Goal: Information Seeking & Learning: Learn about a topic

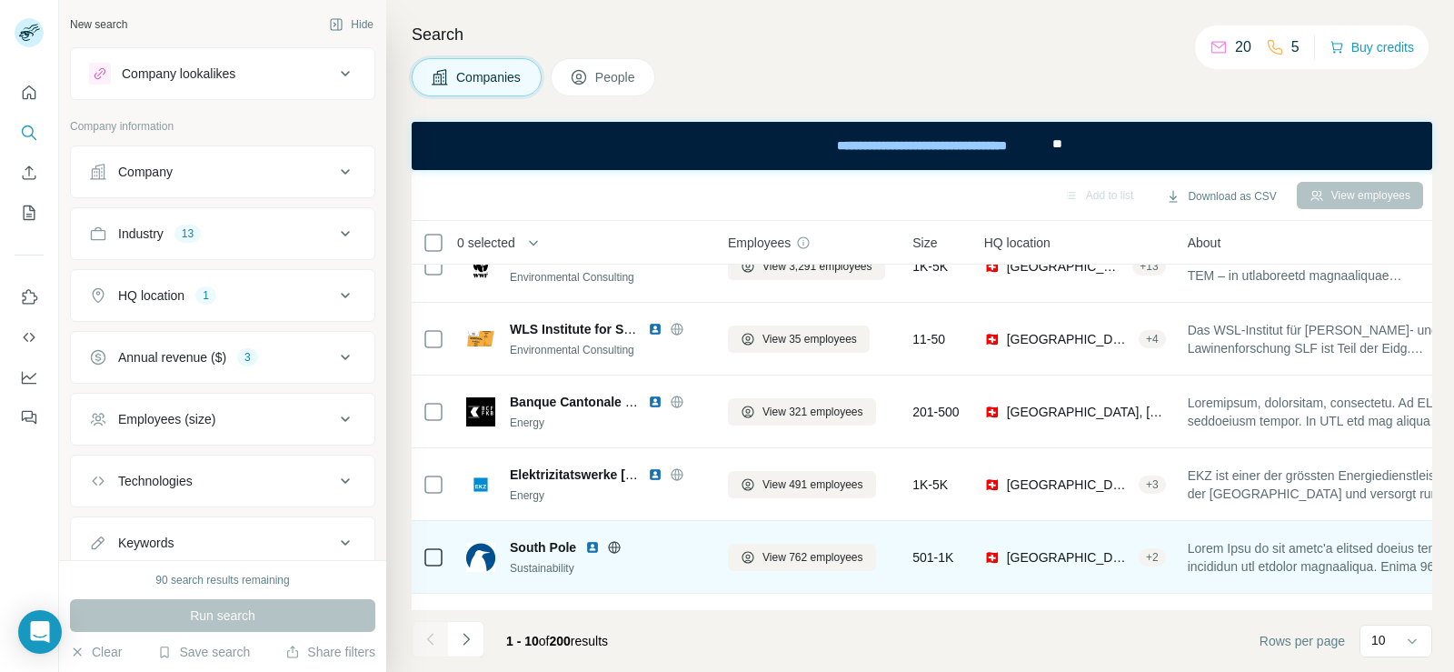
scroll to position [182, 0]
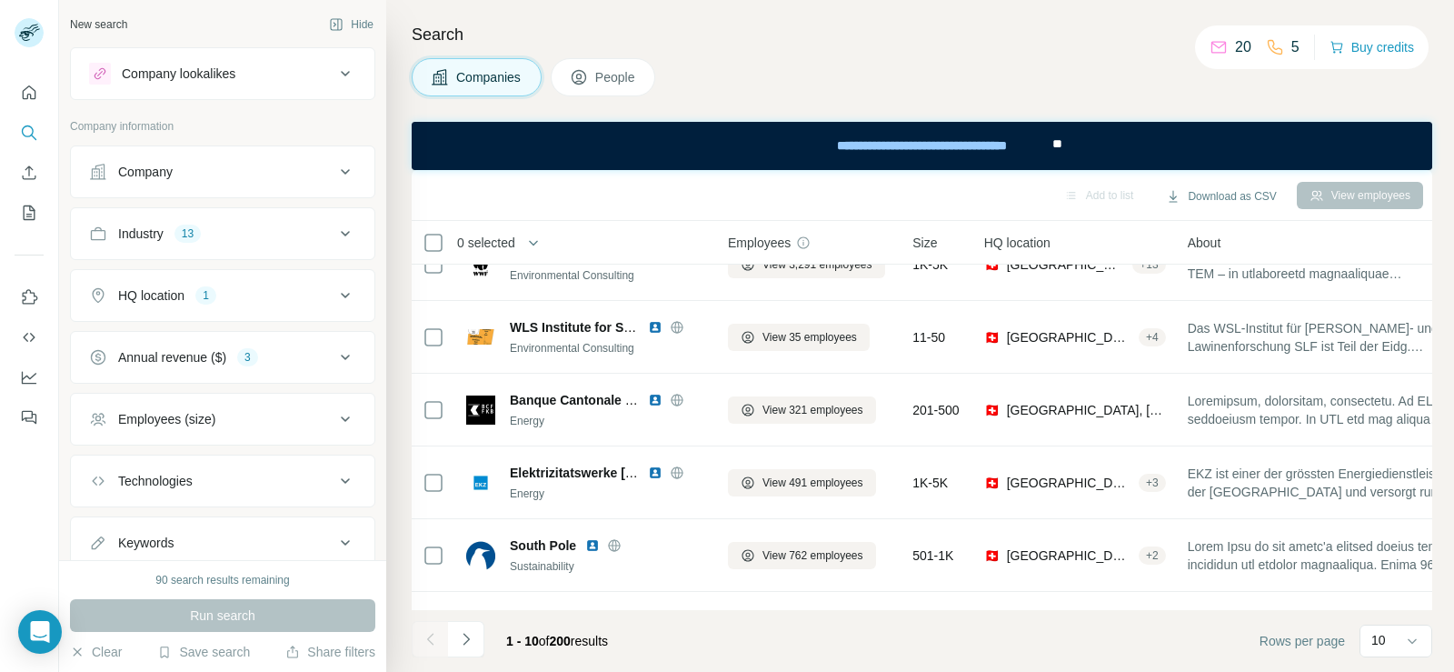
click at [486, 628] on div "1 - 10 of 200 results" at bounding box center [517, 641] width 211 height 40
click at [478, 631] on button "Navigate to next page" at bounding box center [466, 639] width 36 height 36
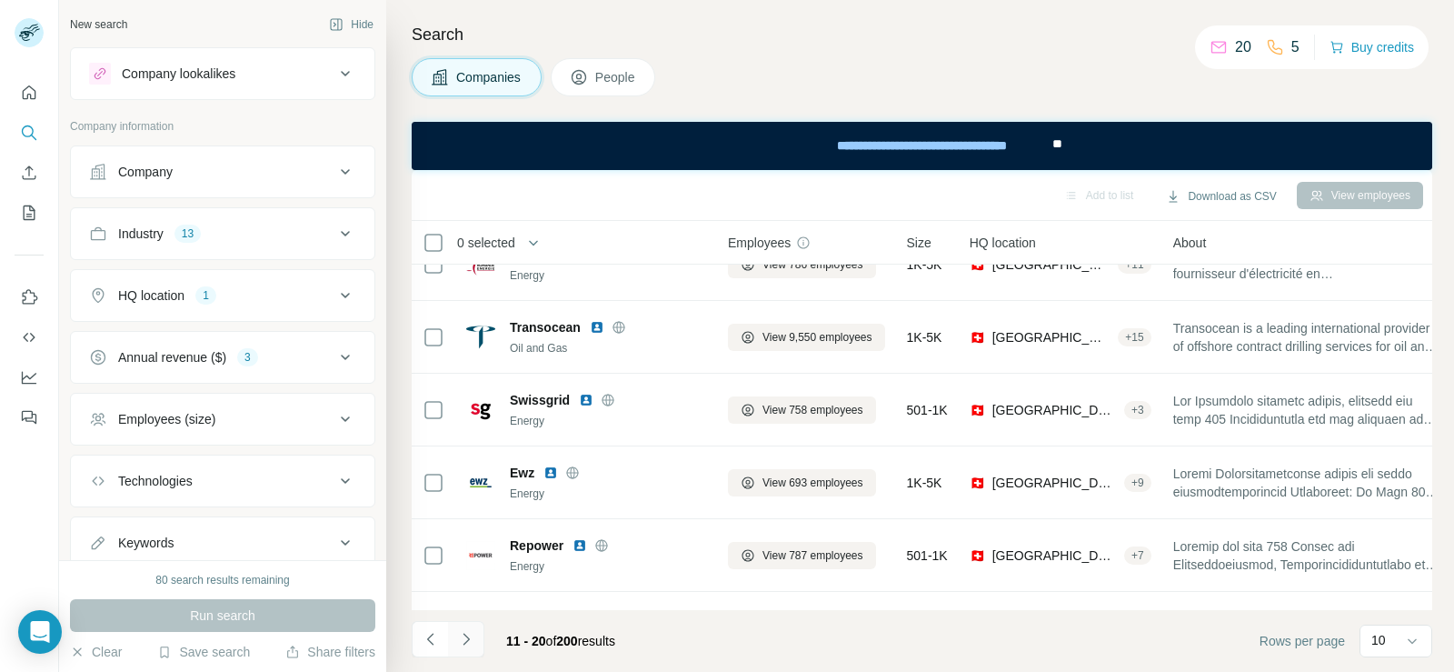
click at [469, 643] on icon "Navigate to next page" at bounding box center [466, 639] width 18 height 18
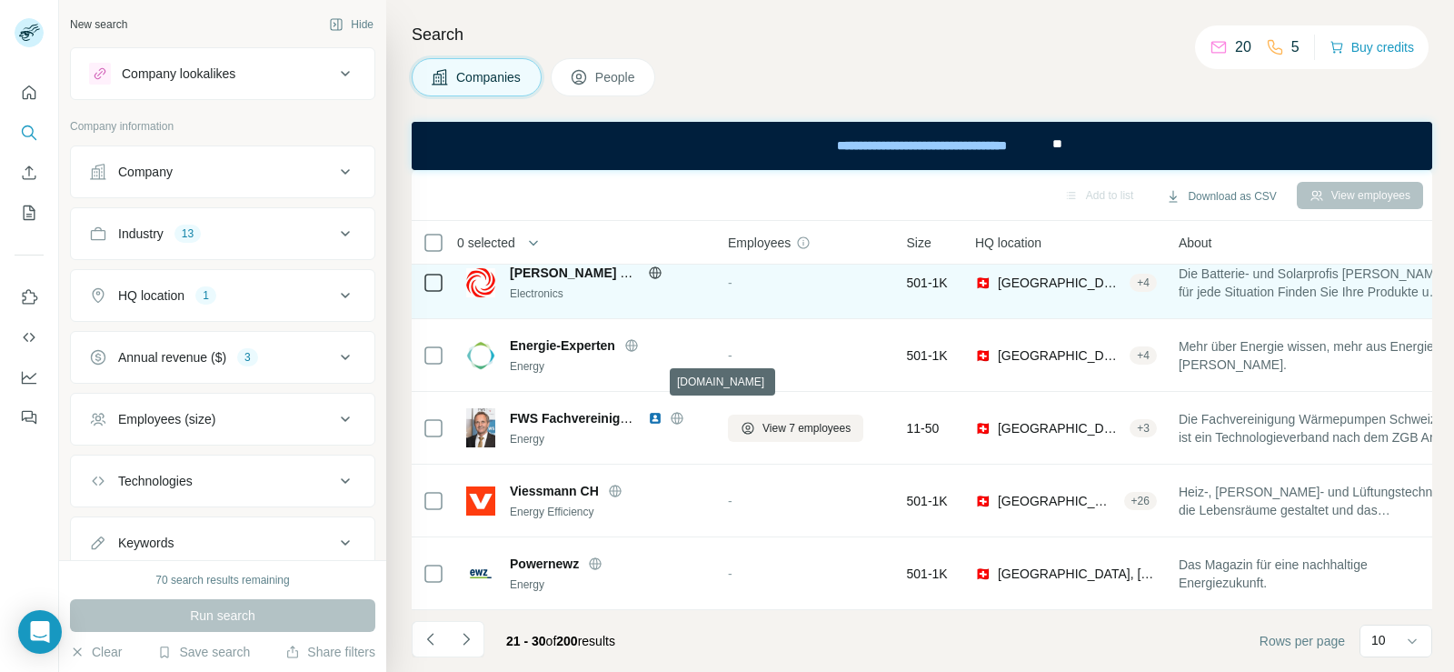
scroll to position [391, 0]
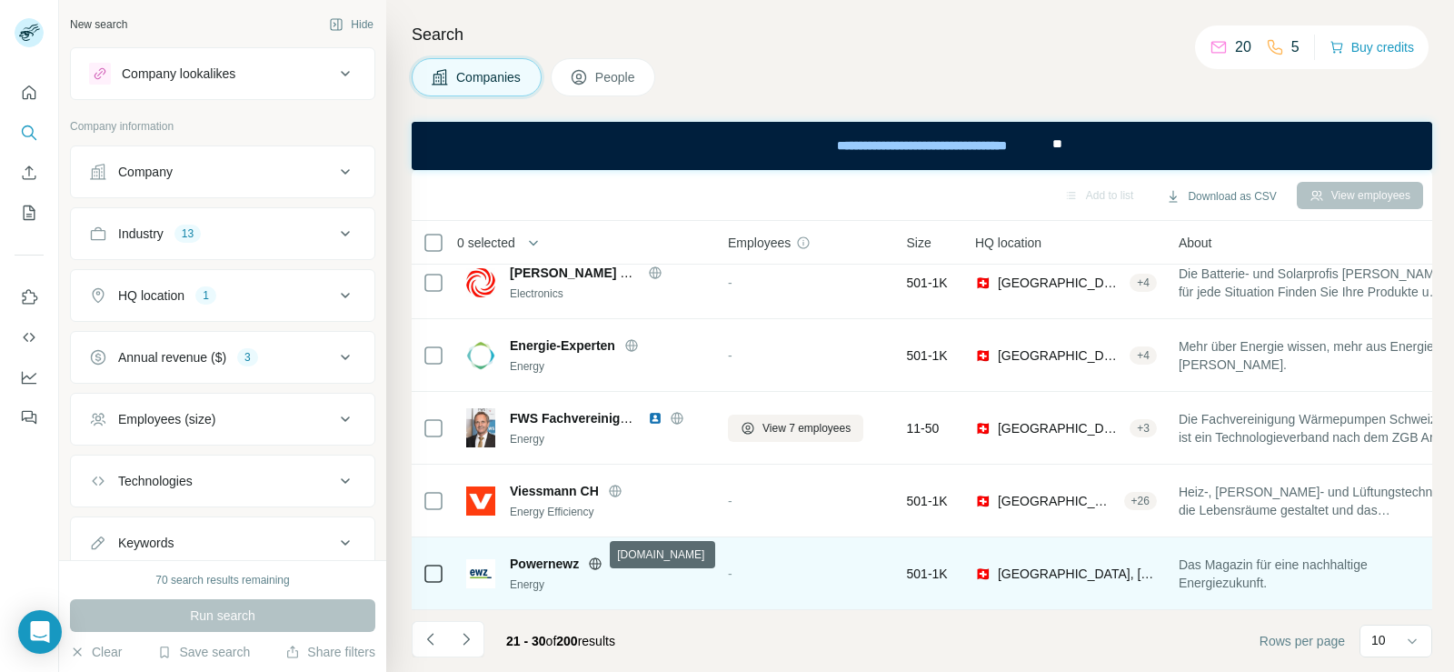
click at [599, 563] on icon at bounding box center [596, 563] width 12 height 1
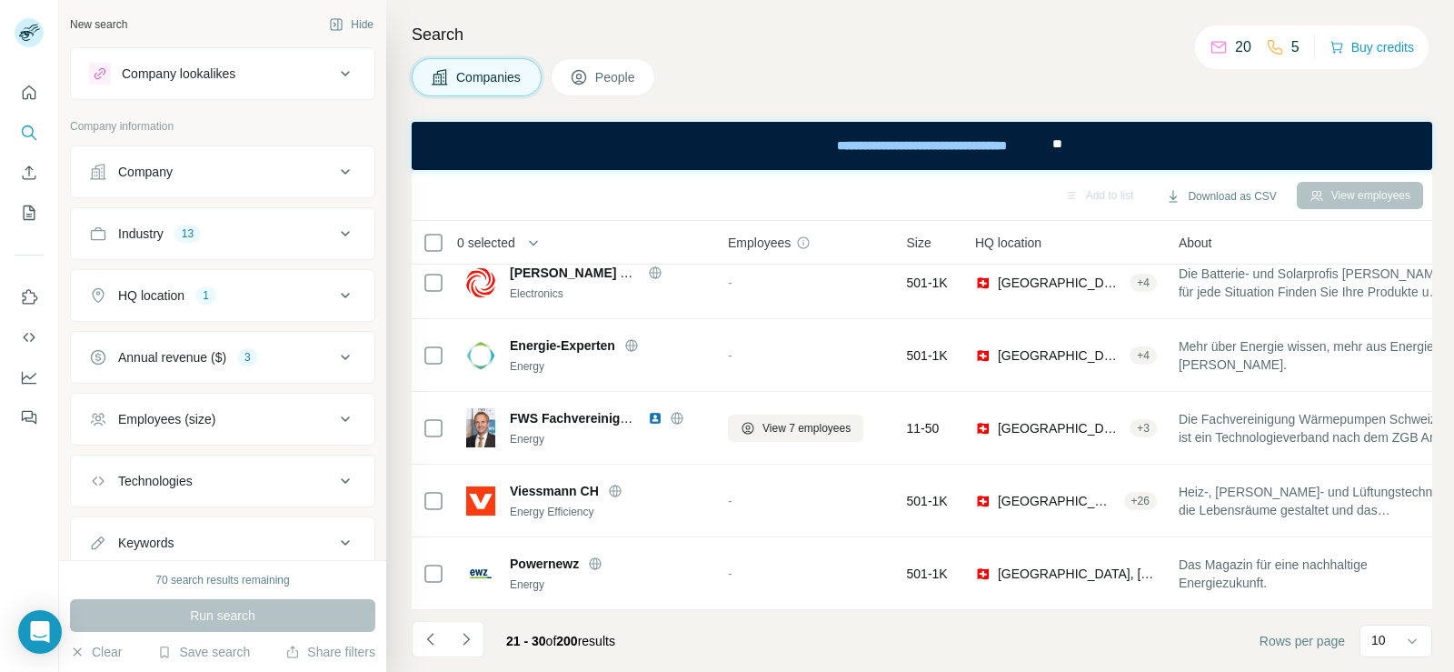
click at [474, 645] on icon "Navigate to next page" at bounding box center [466, 639] width 18 height 18
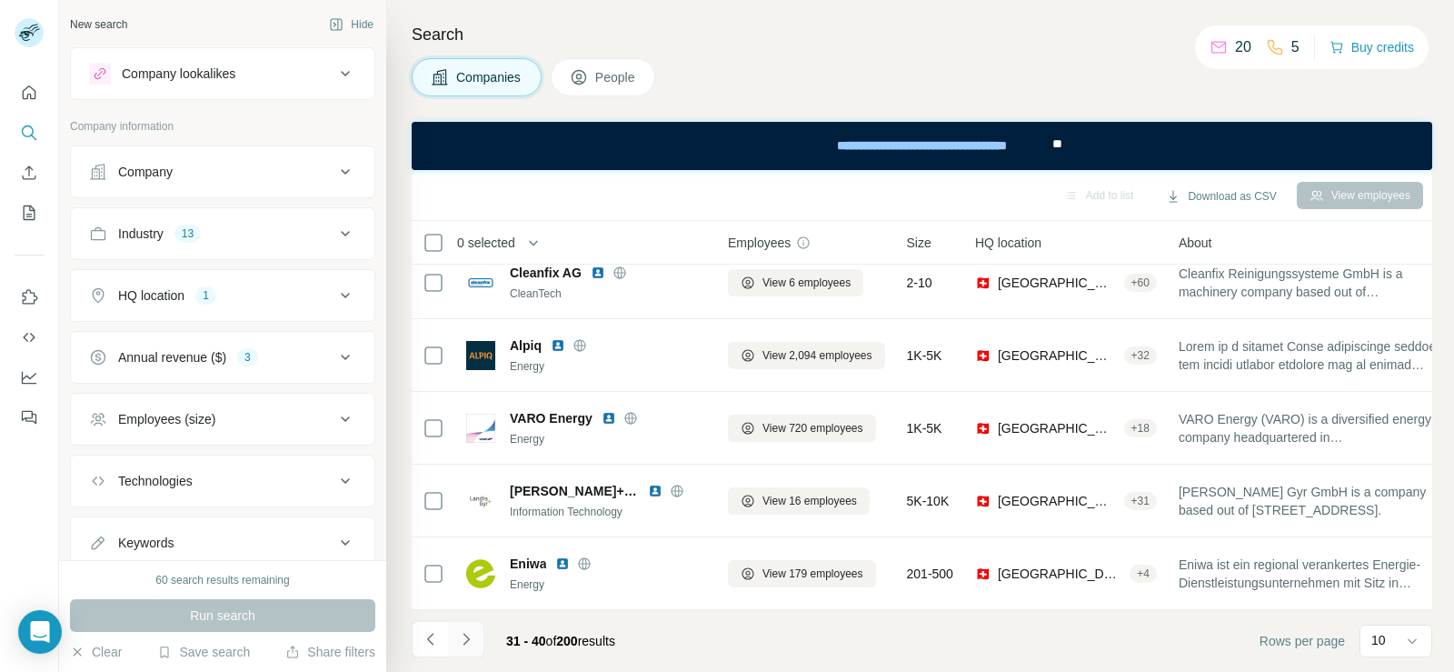
click at [473, 642] on icon "Navigate to next page" at bounding box center [466, 639] width 18 height 18
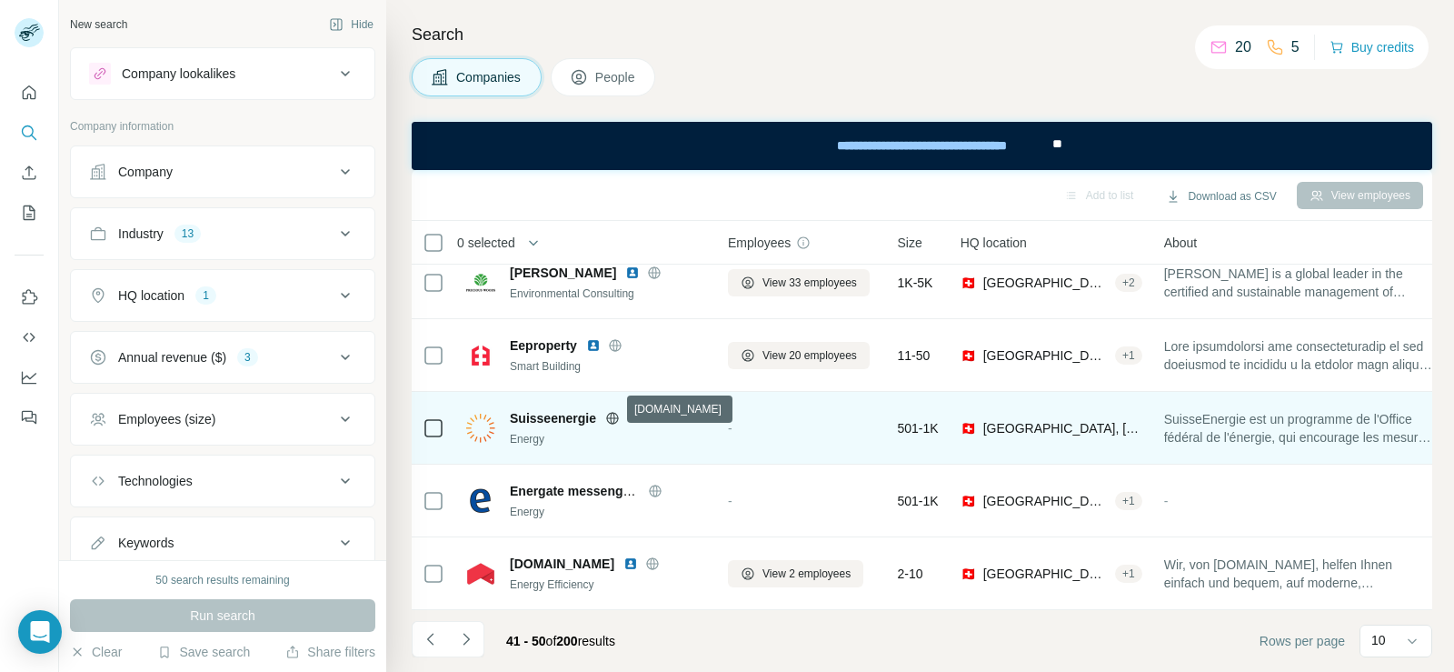
click at [612, 411] on icon at bounding box center [612, 418] width 15 height 15
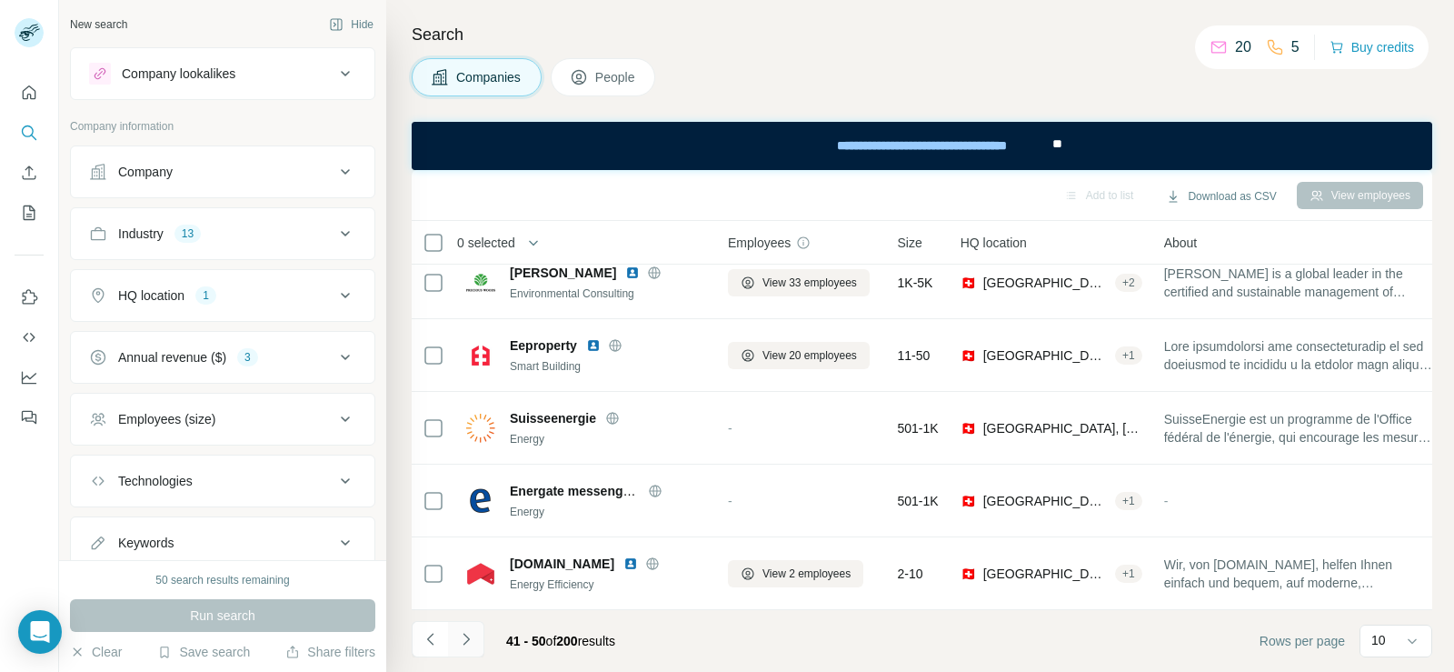
click at [478, 640] on button "Navigate to next page" at bounding box center [466, 639] width 36 height 36
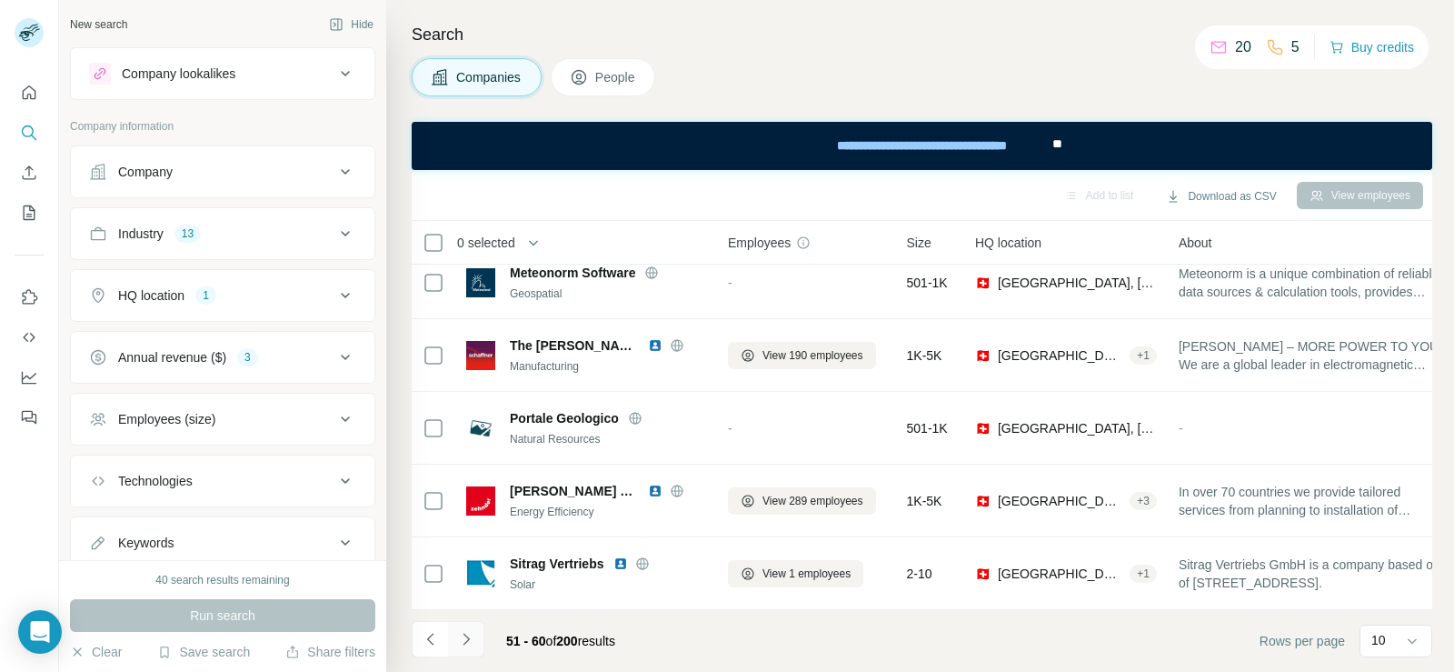
click at [465, 643] on icon "Navigate to next page" at bounding box center [466, 639] width 6 height 12
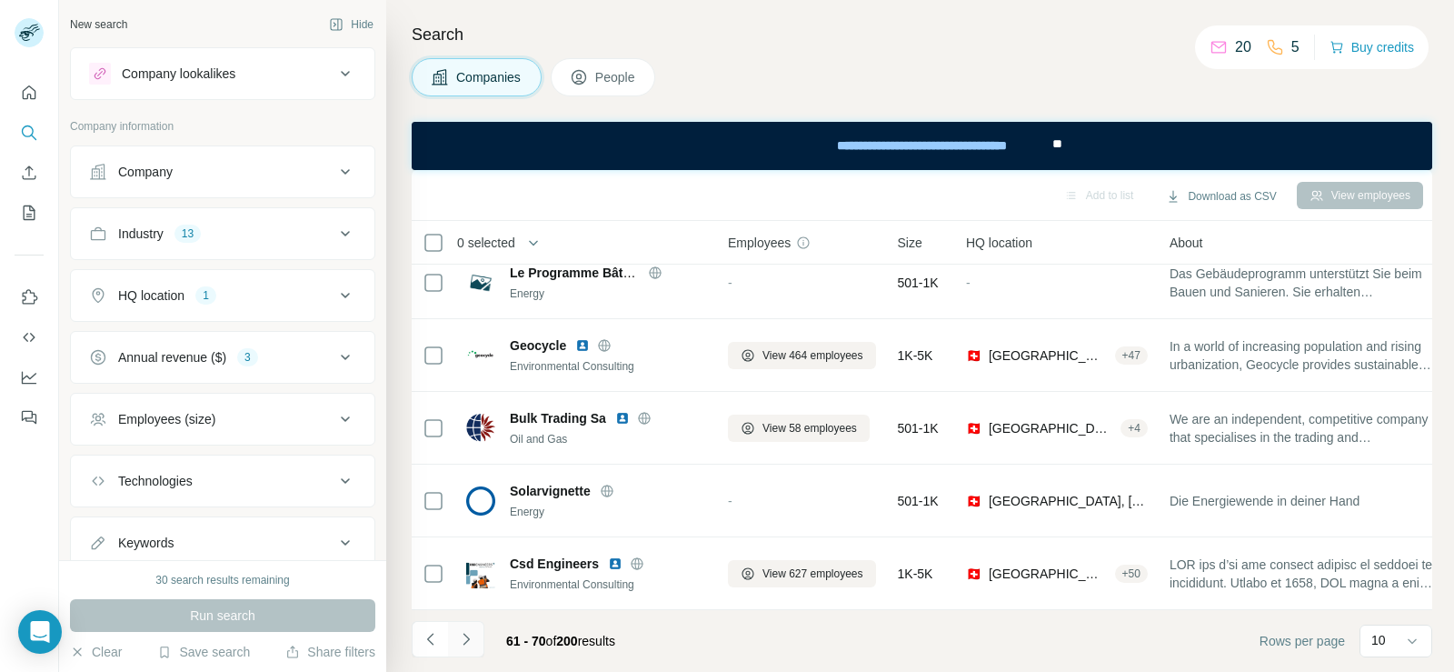
click at [474, 646] on icon "Navigate to next page" at bounding box center [466, 639] width 18 height 18
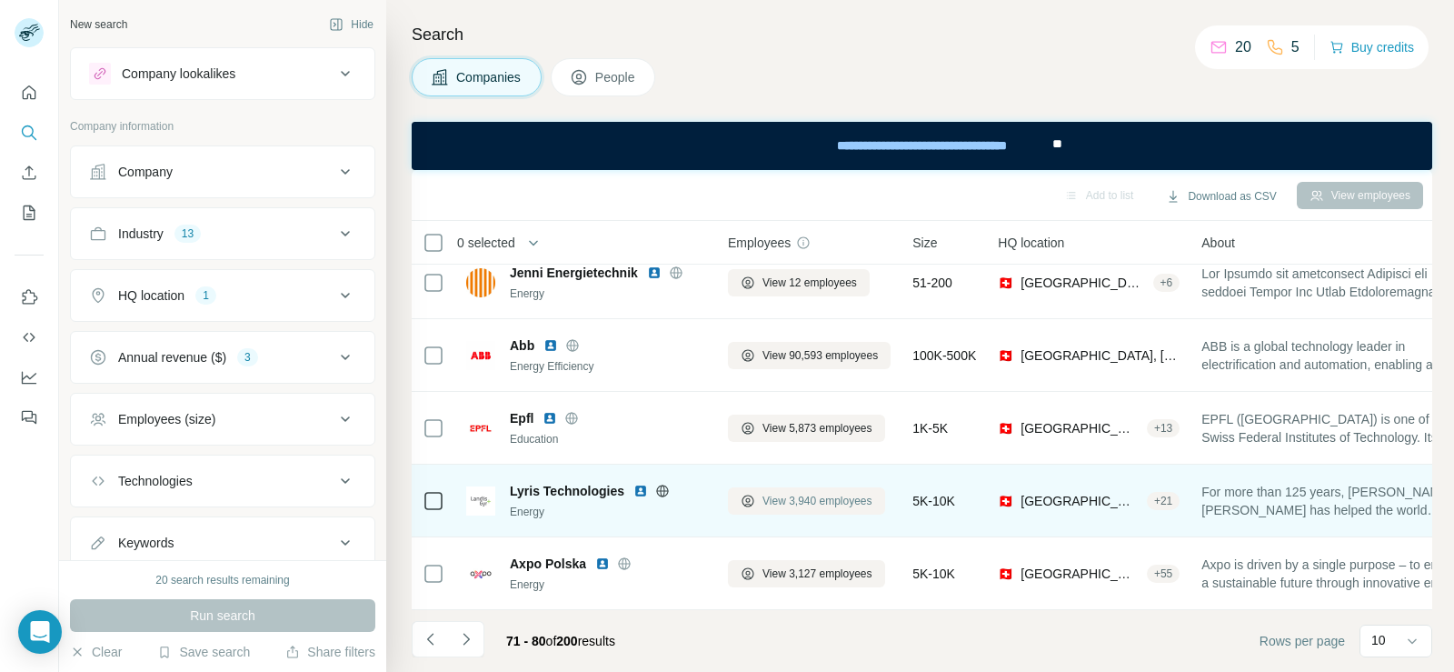
scroll to position [0, 0]
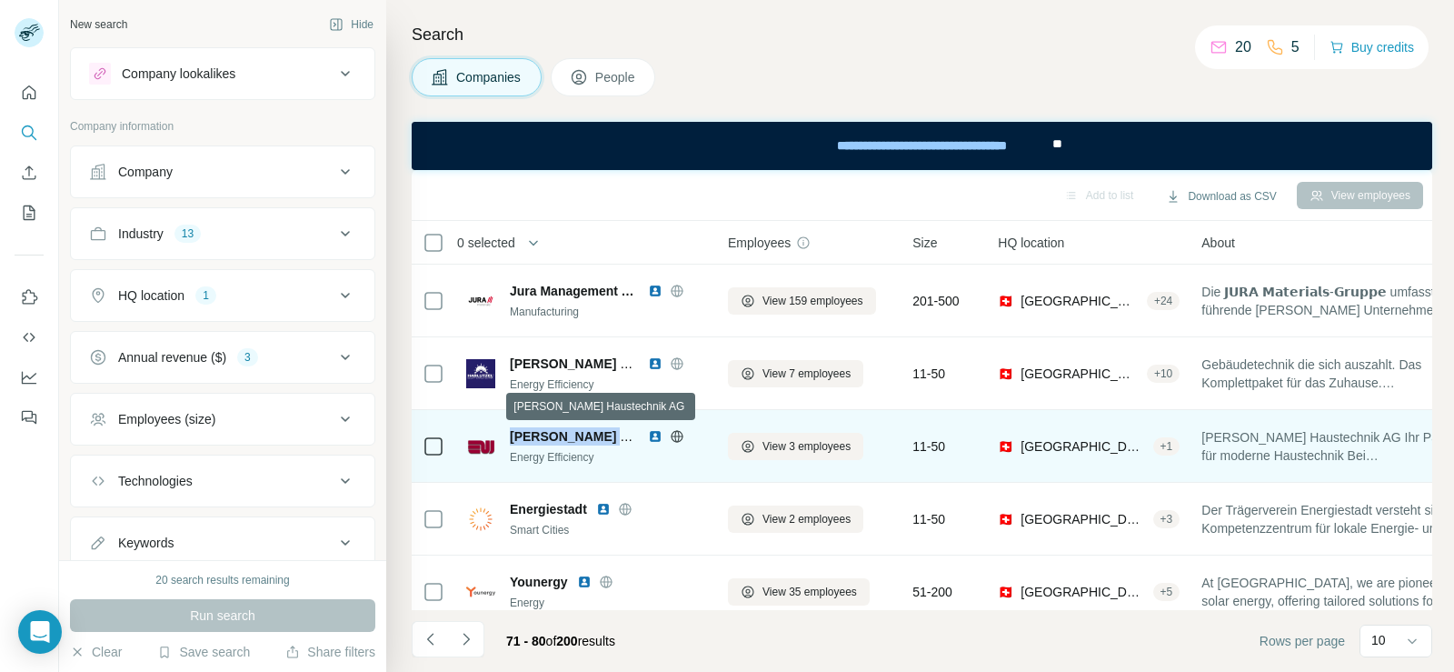
copy span "[PERSON_NAME] Haustechn"
drag, startPoint x: 506, startPoint y: 435, endPoint x: 623, endPoint y: 436, distance: 116.4
click at [623, 436] on div "[PERSON_NAME] Haustechnik AG Energy Efficiency" at bounding box center [586, 446] width 240 height 38
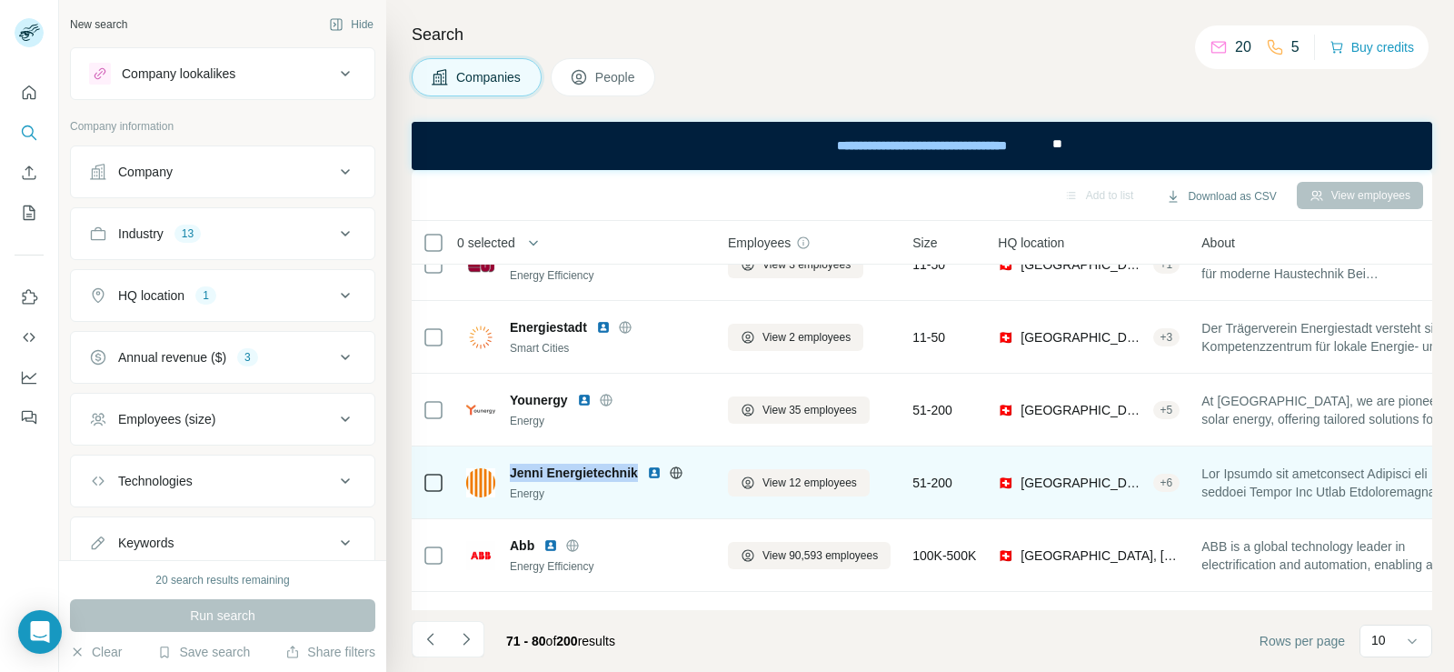
drag, startPoint x: 506, startPoint y: 475, endPoint x: 639, endPoint y: 467, distance: 132.9
click at [638, 467] on div "Jenni Energietechnik Energy" at bounding box center [586, 483] width 240 height 38
copy span "Jenni Energietechnik"
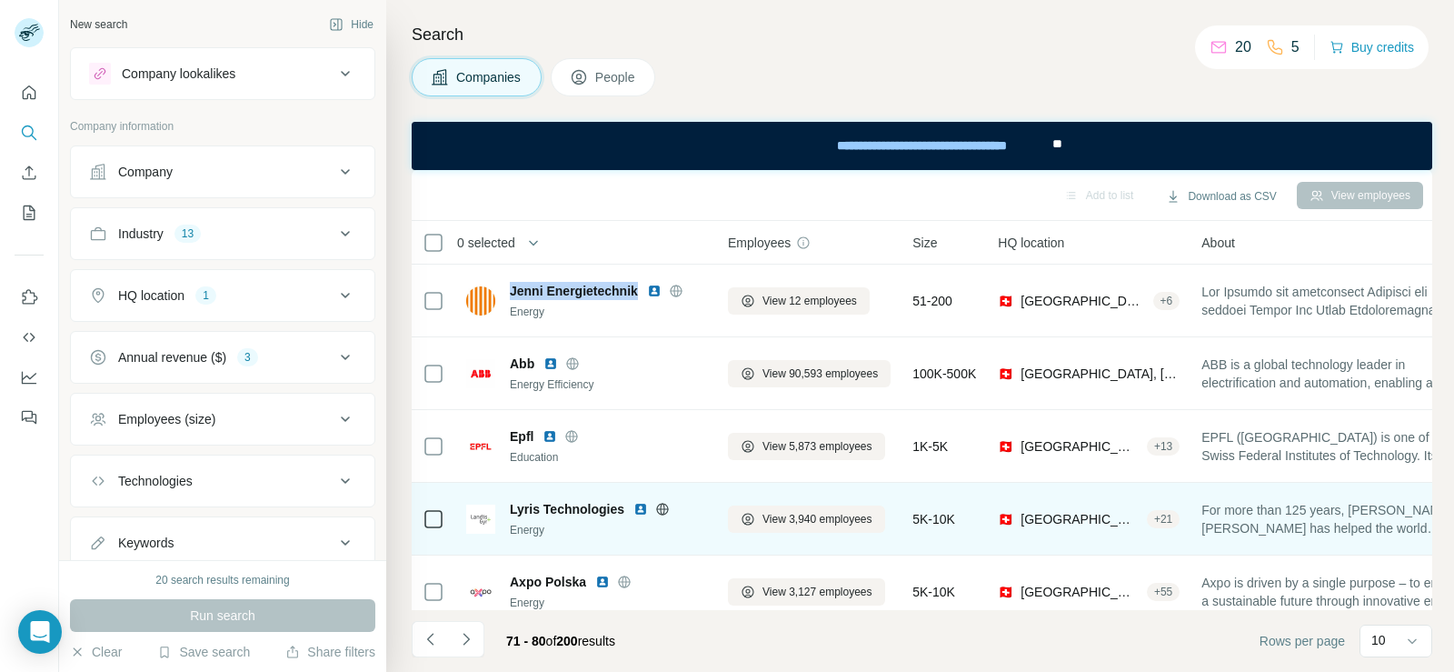
scroll to position [391, 0]
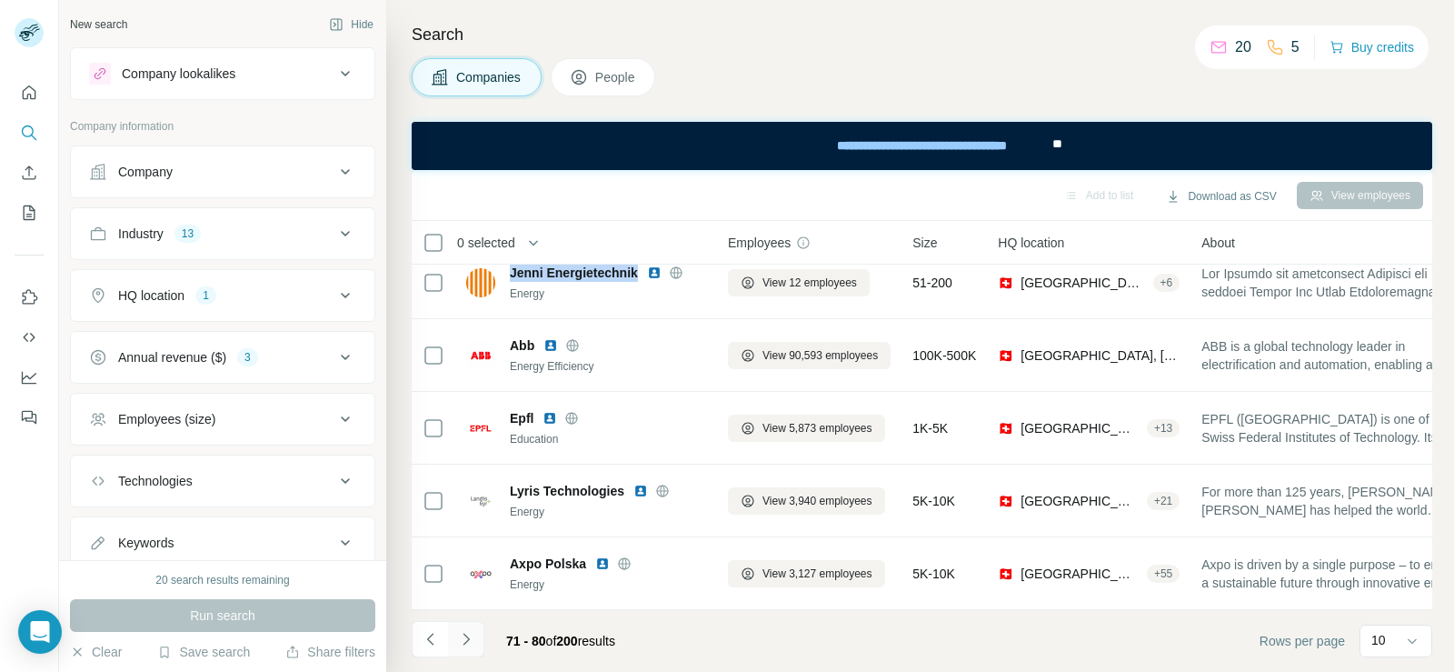
click at [475, 635] on button "Navigate to next page" at bounding box center [466, 639] width 36 height 36
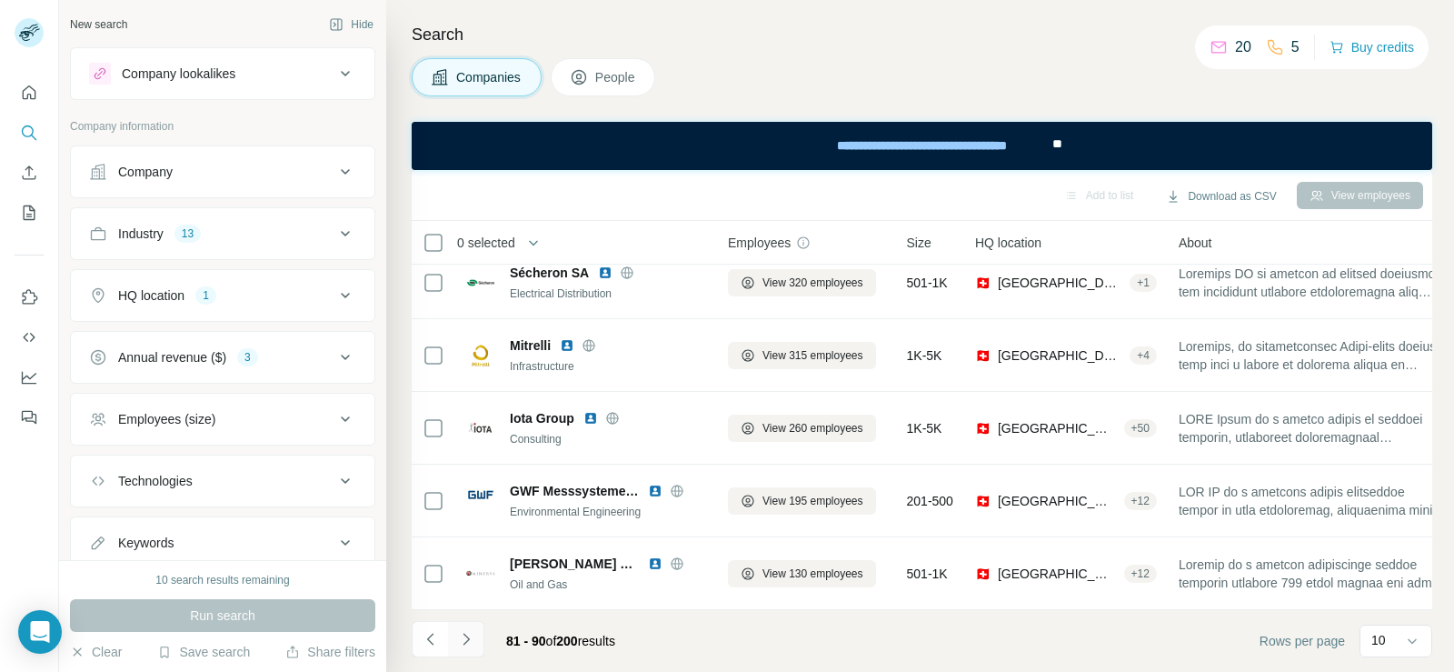
click at [471, 637] on icon "Navigate to next page" at bounding box center [466, 639] width 18 height 18
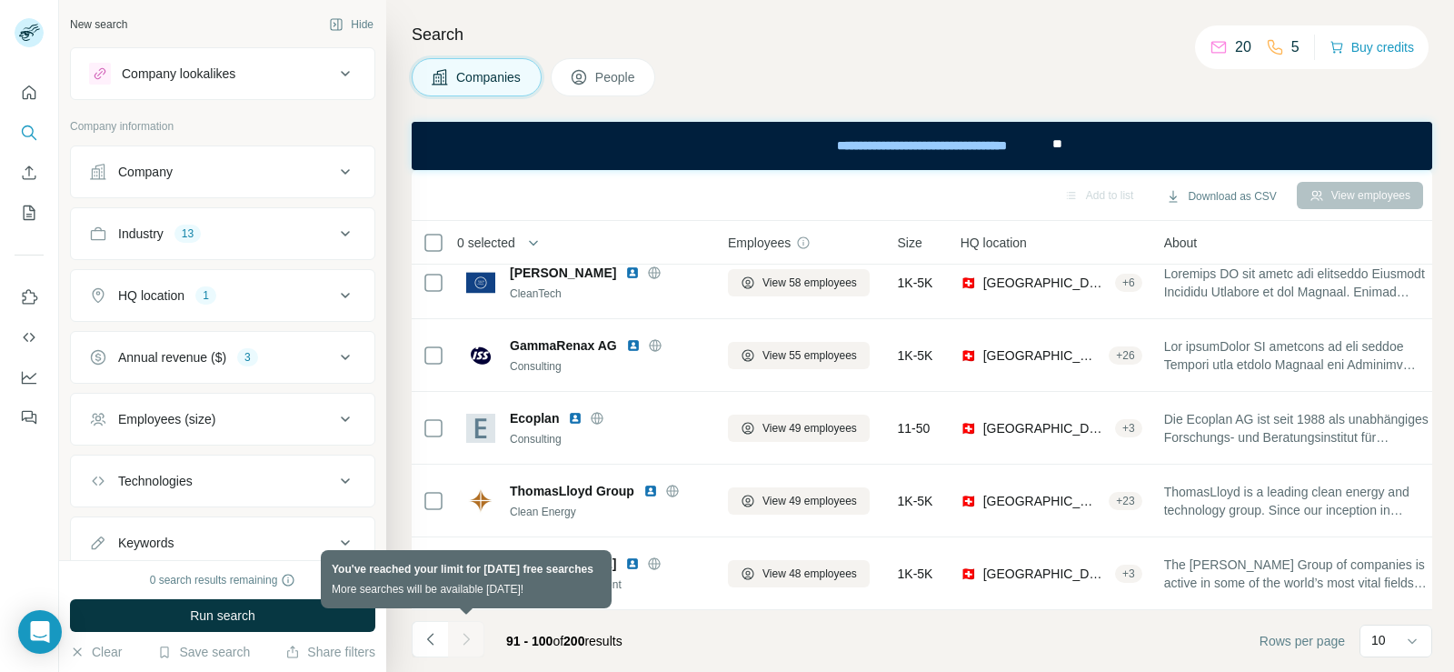
click at [473, 645] on div at bounding box center [466, 639] width 36 height 36
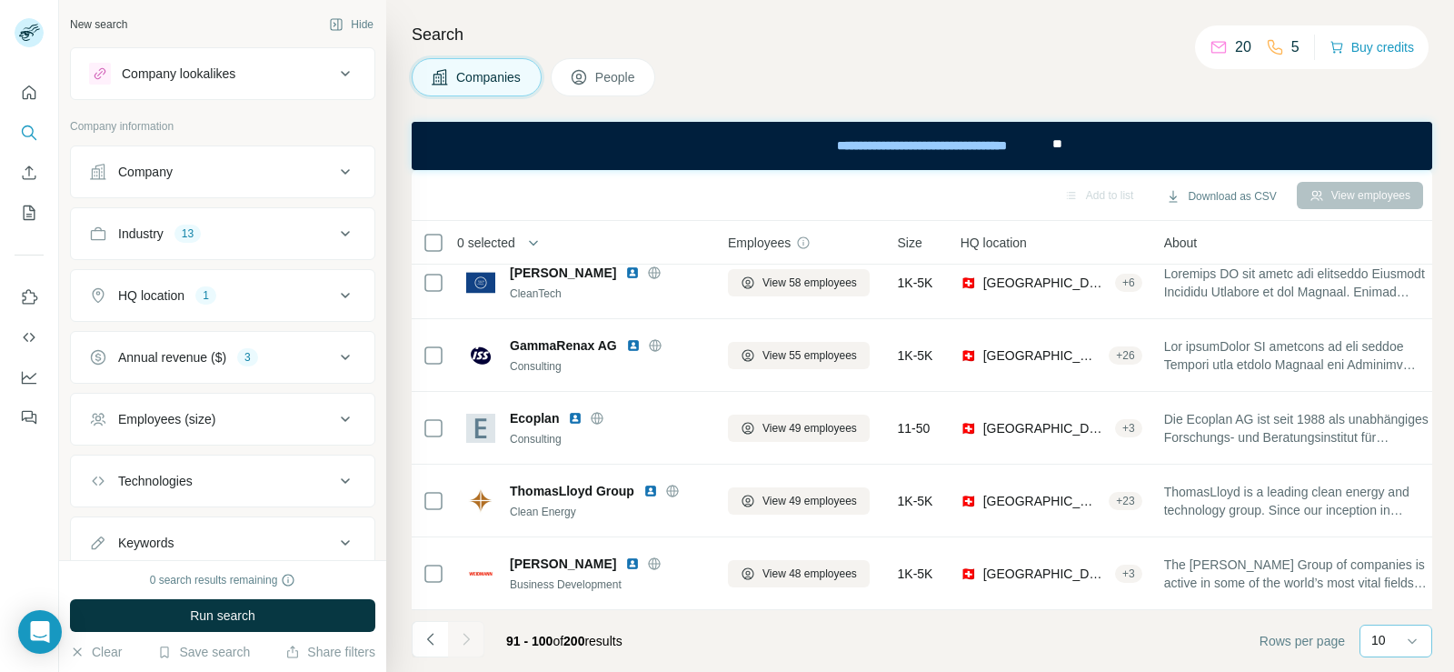
click at [1362, 644] on div "10" at bounding box center [1396, 641] width 73 height 33
click at [1384, 499] on p "60" at bounding box center [1382, 502] width 15 height 18
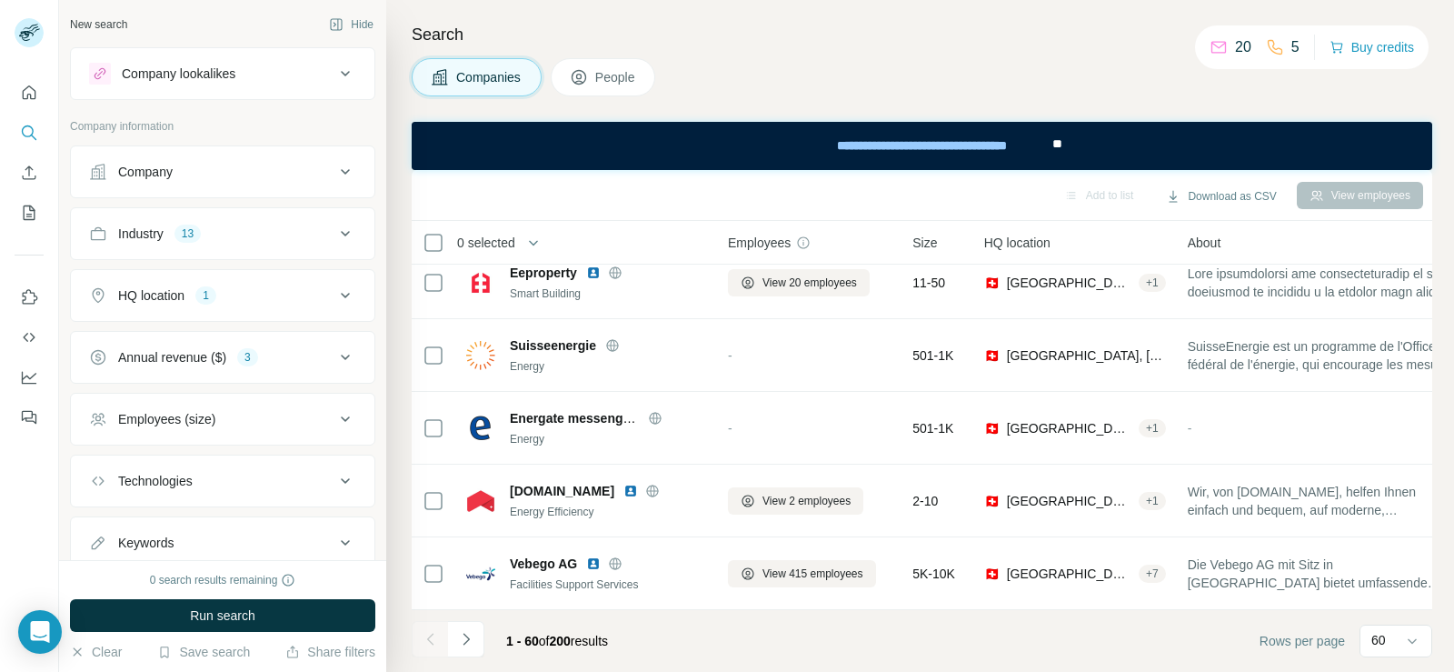
scroll to position [4027, 0]
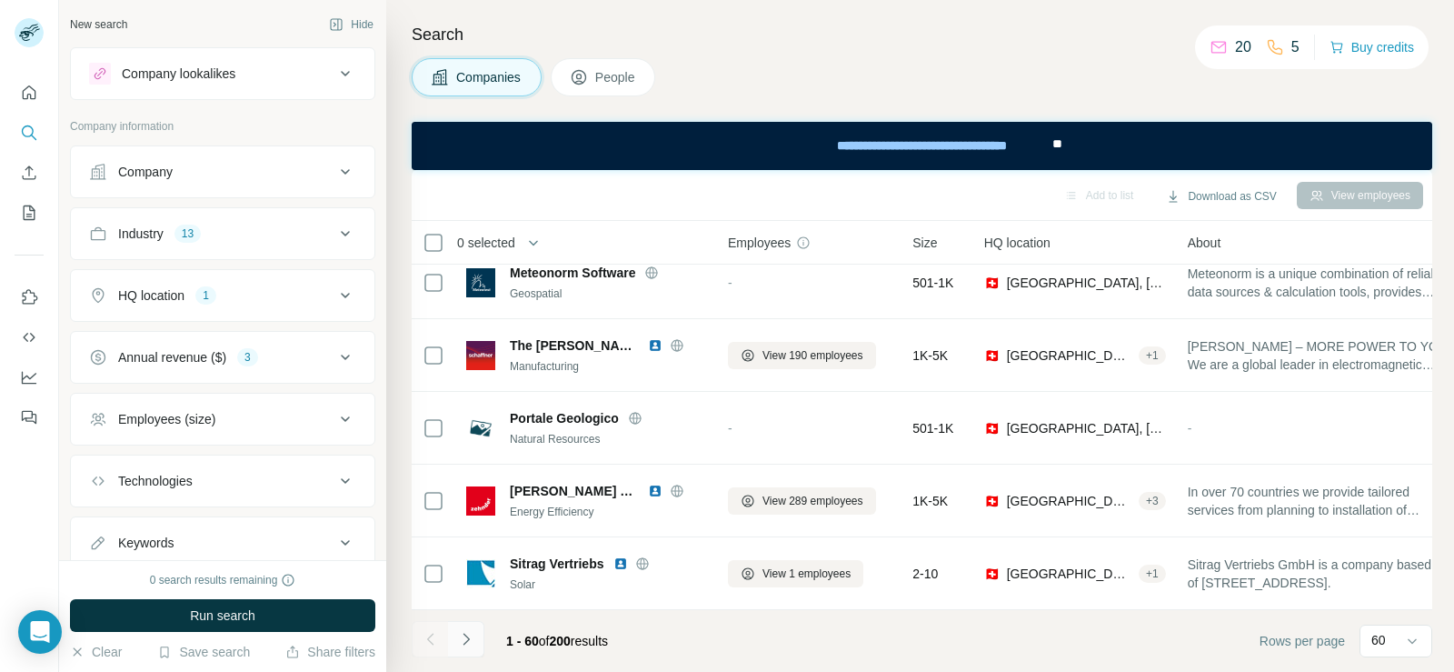
click at [467, 639] on icon "Navigate to next page" at bounding box center [466, 639] width 18 height 18
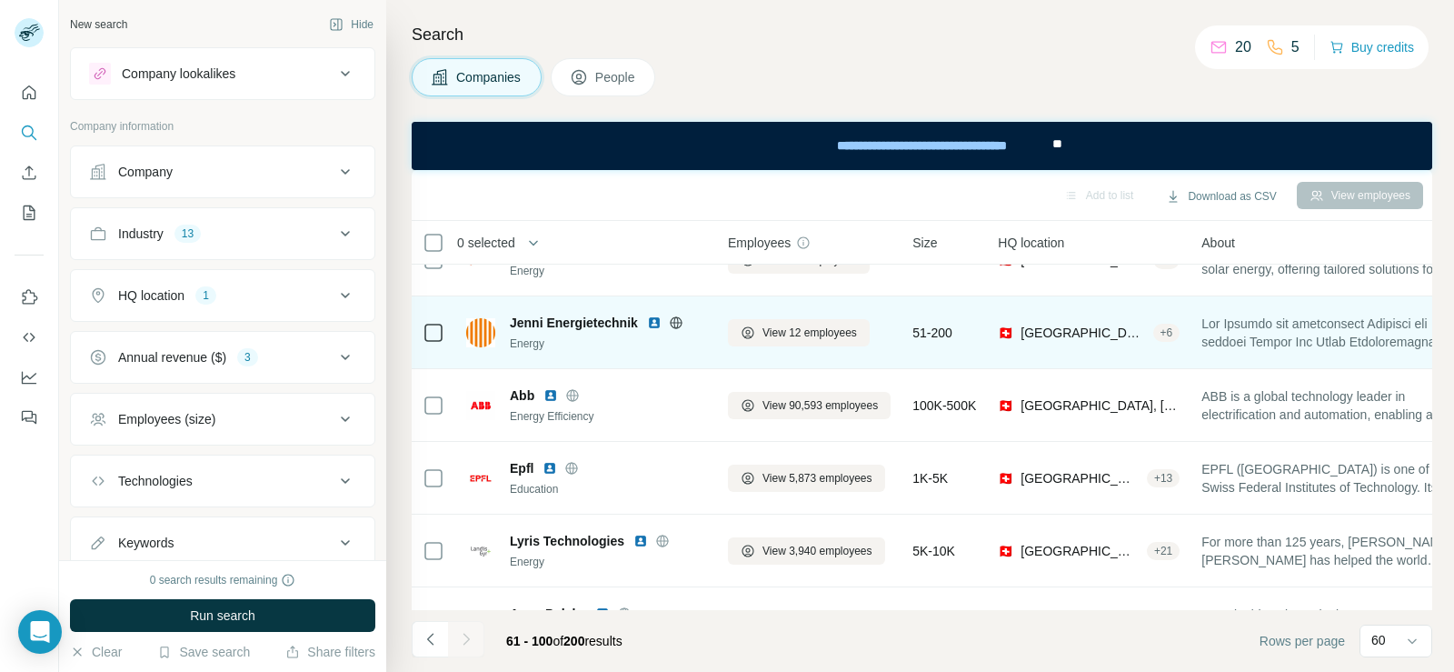
scroll to position [1091, 0]
